Goal: Task Accomplishment & Management: Manage account settings

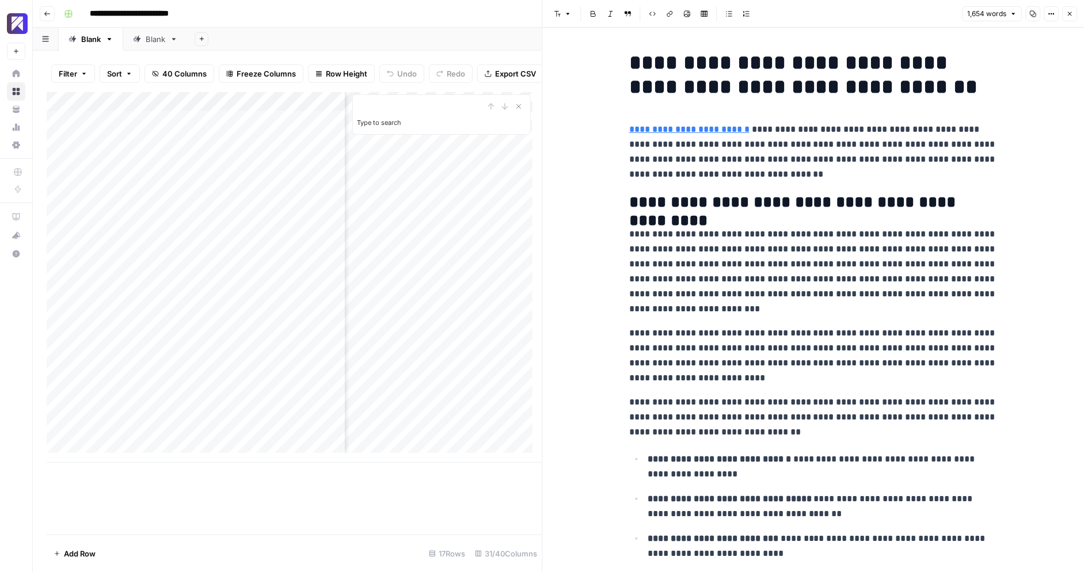
scroll to position [0, 2999]
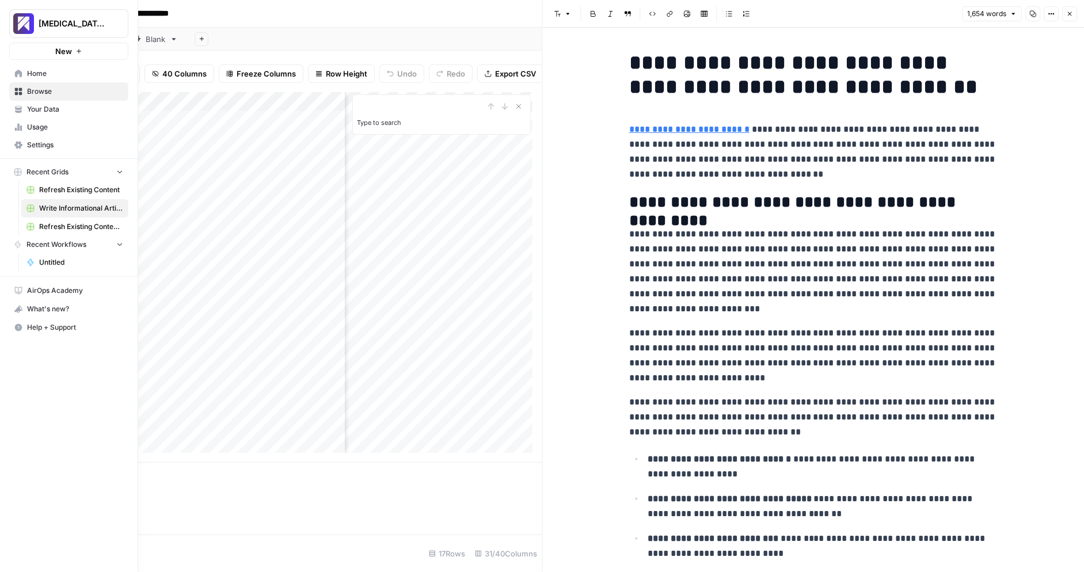
click at [39, 128] on span "Usage" at bounding box center [75, 127] width 96 height 10
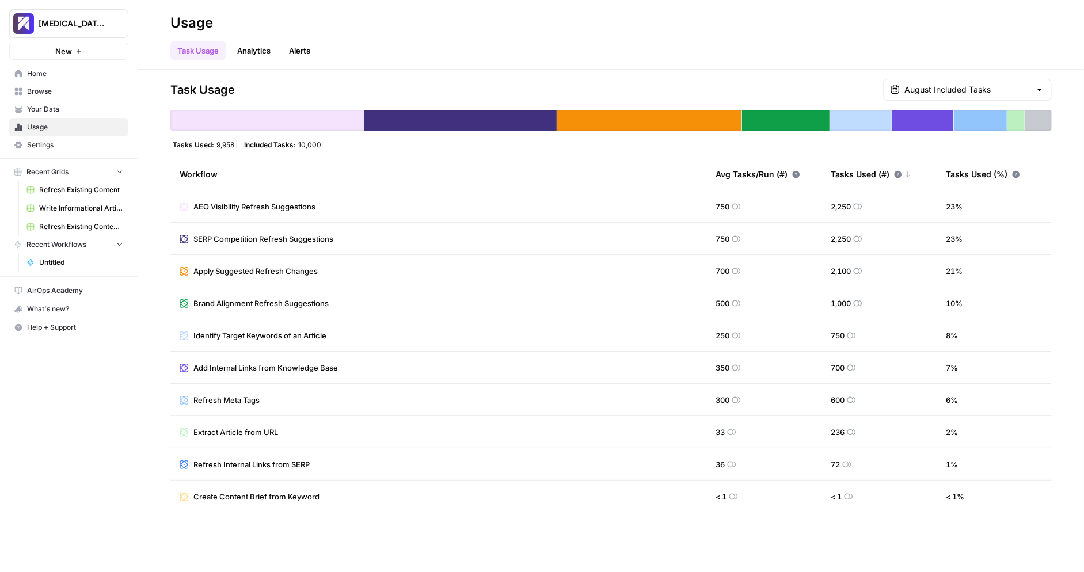
click at [93, 143] on span "Settings" at bounding box center [75, 145] width 96 height 10
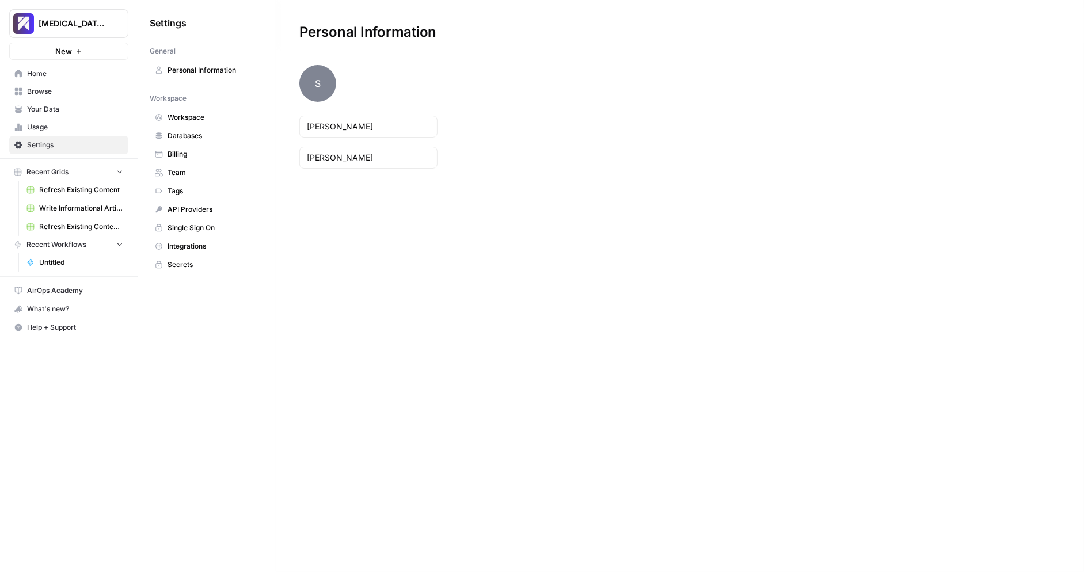
click at [206, 150] on span "Billing" at bounding box center [214, 154] width 92 height 10
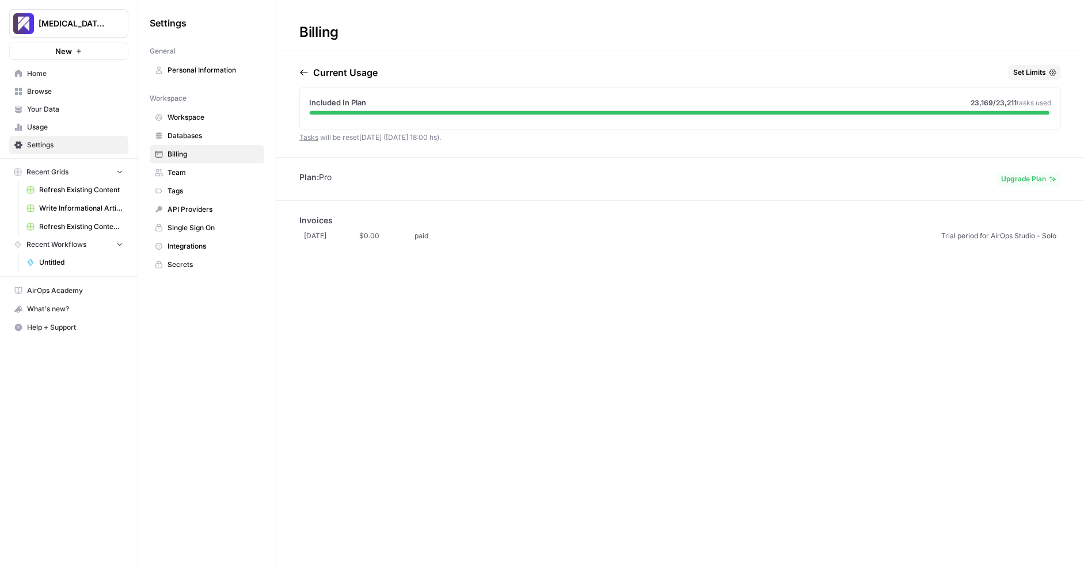
click at [1022, 175] on span "Upgrade Plan" at bounding box center [1023, 179] width 45 height 10
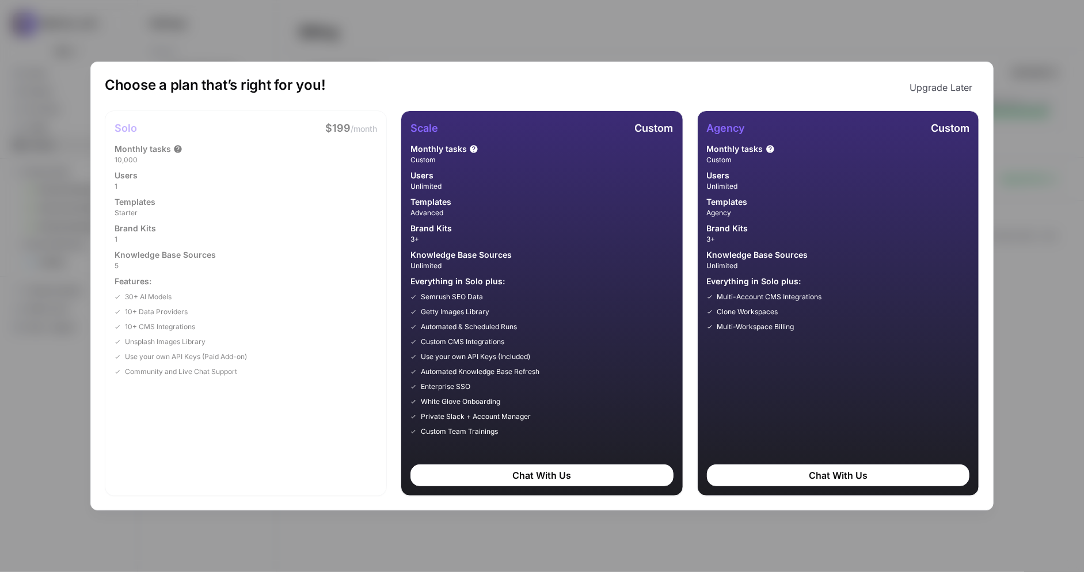
click at [1025, 115] on div "Choose a plan that’s right for you! Upgrade Later Solo $199 /month Monthly task…" at bounding box center [542, 286] width 1084 height 572
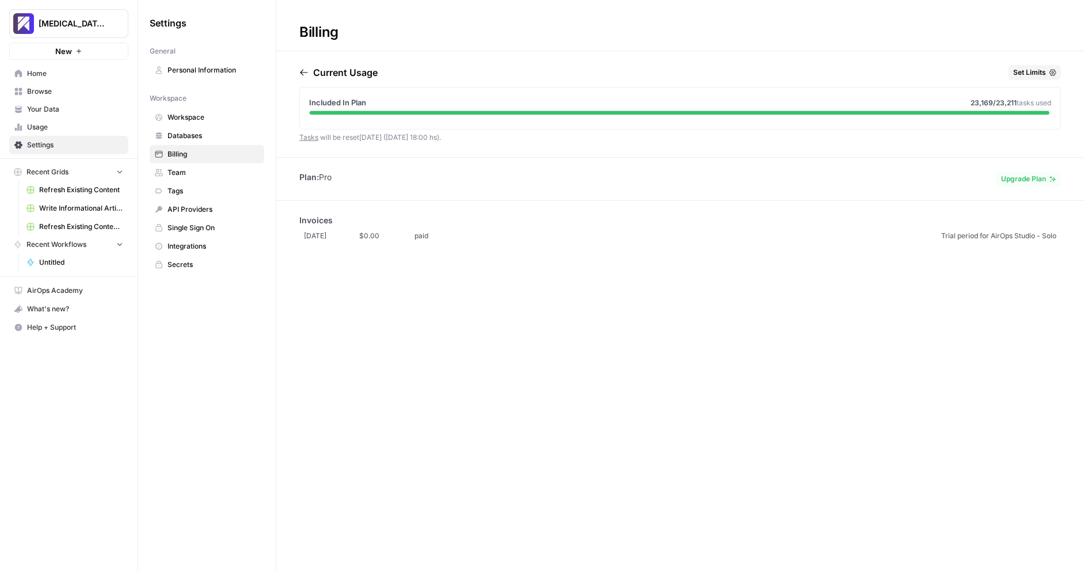
click at [424, 354] on div "Billing Current Usage Set Limits Included In Plan 23,169 /23,211 tasks used Tas…" at bounding box center [680, 286] width 808 height 572
click at [214, 172] on span "Team" at bounding box center [214, 173] width 92 height 10
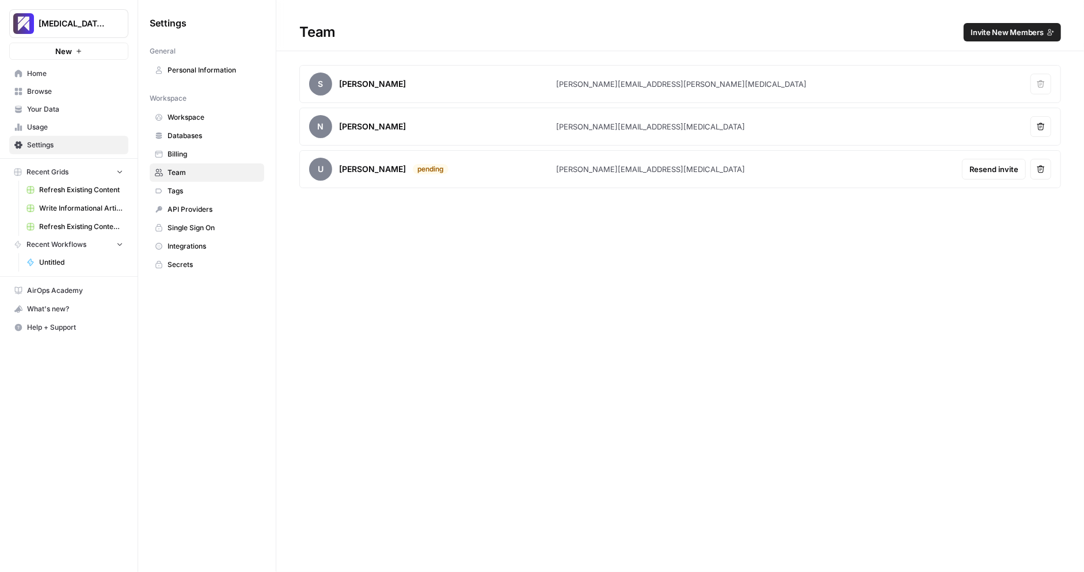
click at [216, 158] on link "Billing" at bounding box center [207, 154] width 115 height 18
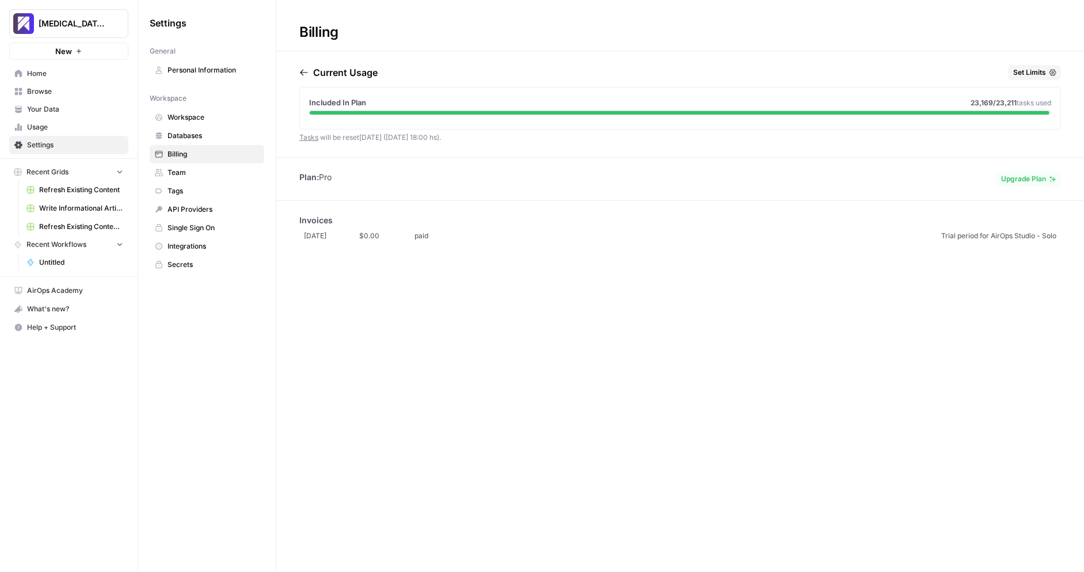
click at [1039, 71] on span "Set Limits" at bounding box center [1029, 72] width 33 height 10
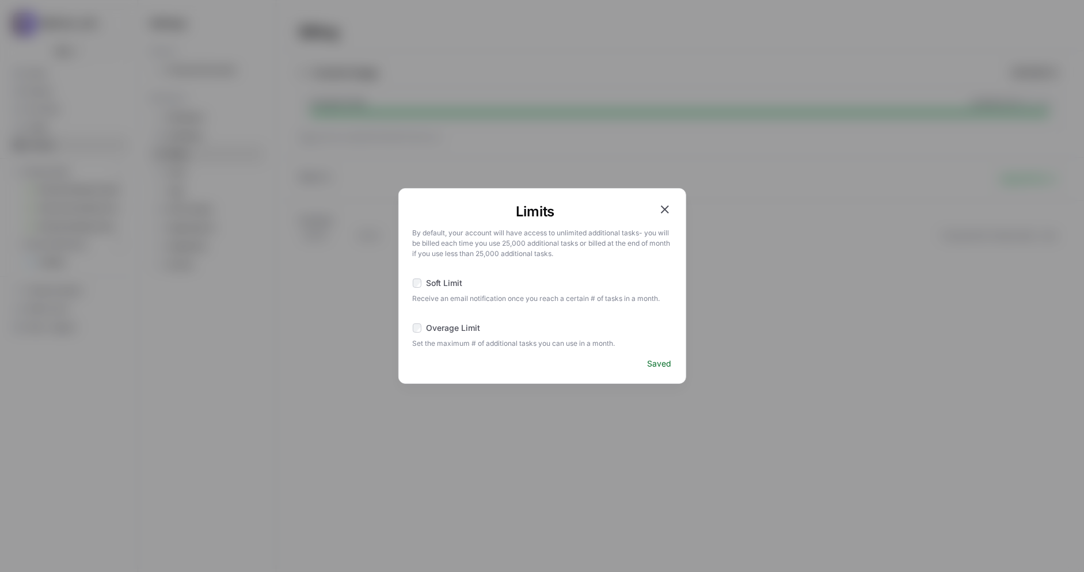
click at [663, 206] on icon "button" at bounding box center [665, 210] width 14 height 14
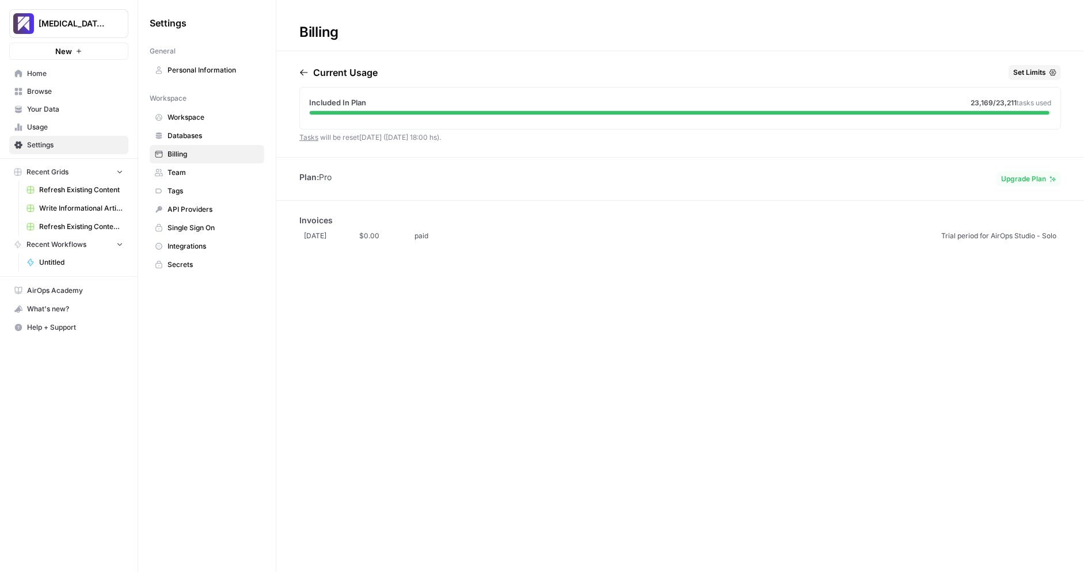
click at [1017, 176] on span "Upgrade Plan" at bounding box center [1023, 179] width 45 height 10
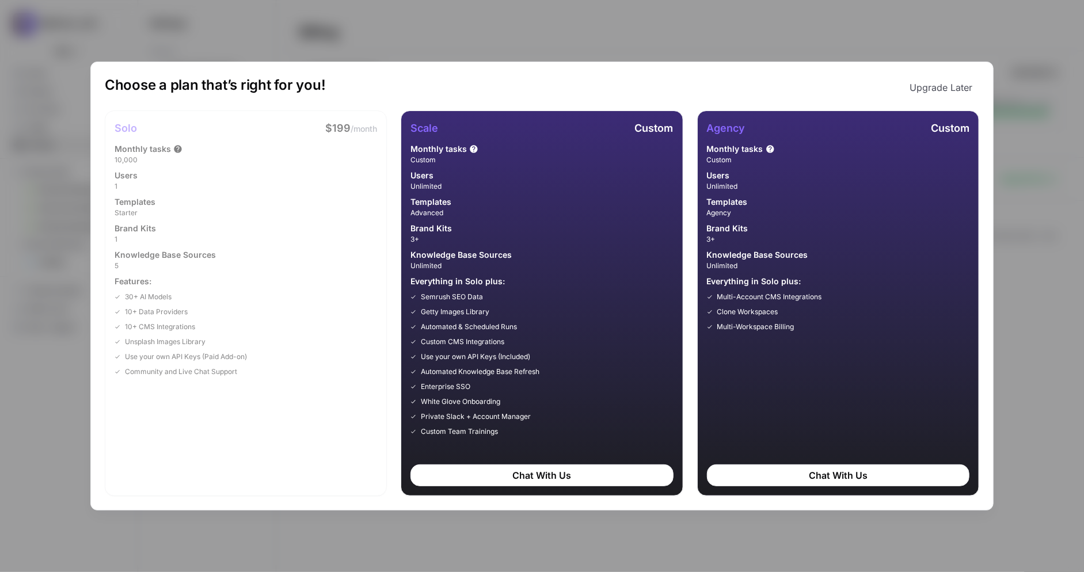
click at [817, 24] on div "Choose a plan that’s right for you! Upgrade Later Solo $199 /month Monthly task…" at bounding box center [542, 286] width 1084 height 572
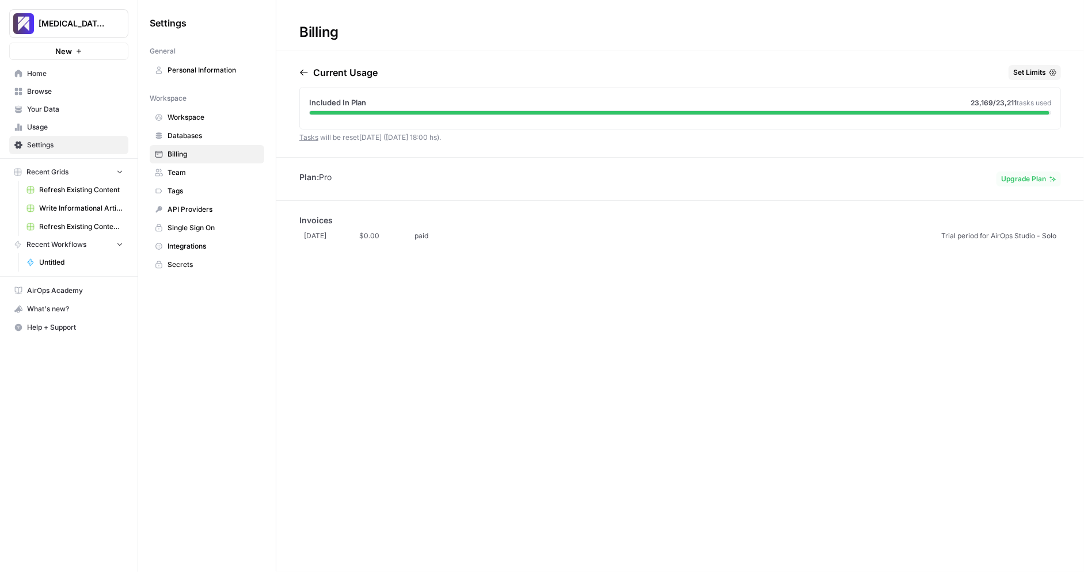
click at [83, 326] on span "Help + Support" at bounding box center [75, 327] width 96 height 10
click at [73, 71] on span "Home" at bounding box center [75, 74] width 96 height 10
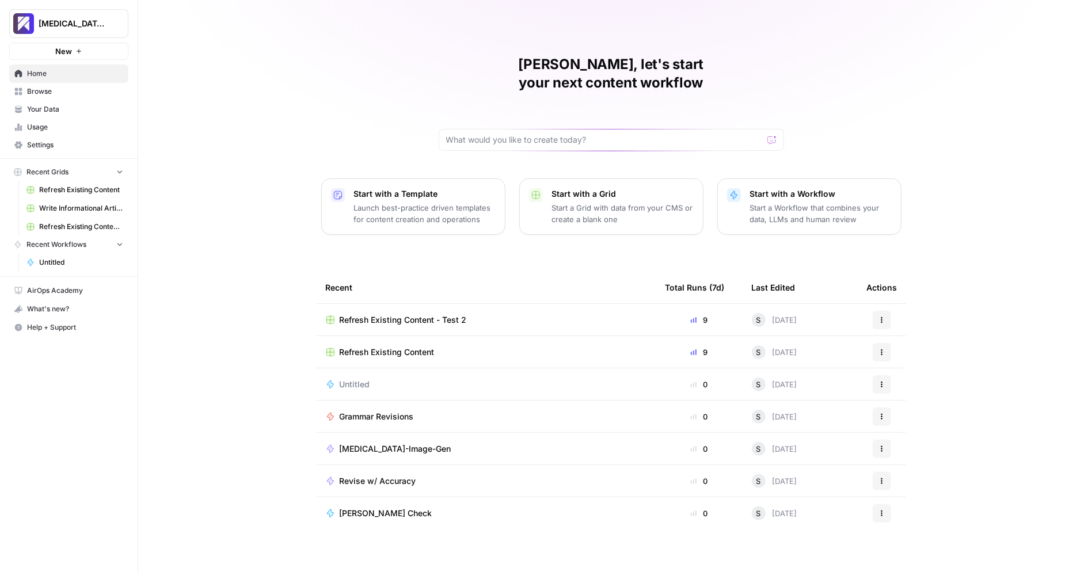
click at [210, 89] on div "[PERSON_NAME], let's start your next content workflow Start with a Template Lau…" at bounding box center [611, 286] width 946 height 572
